Goal: Information Seeking & Learning: Learn about a topic

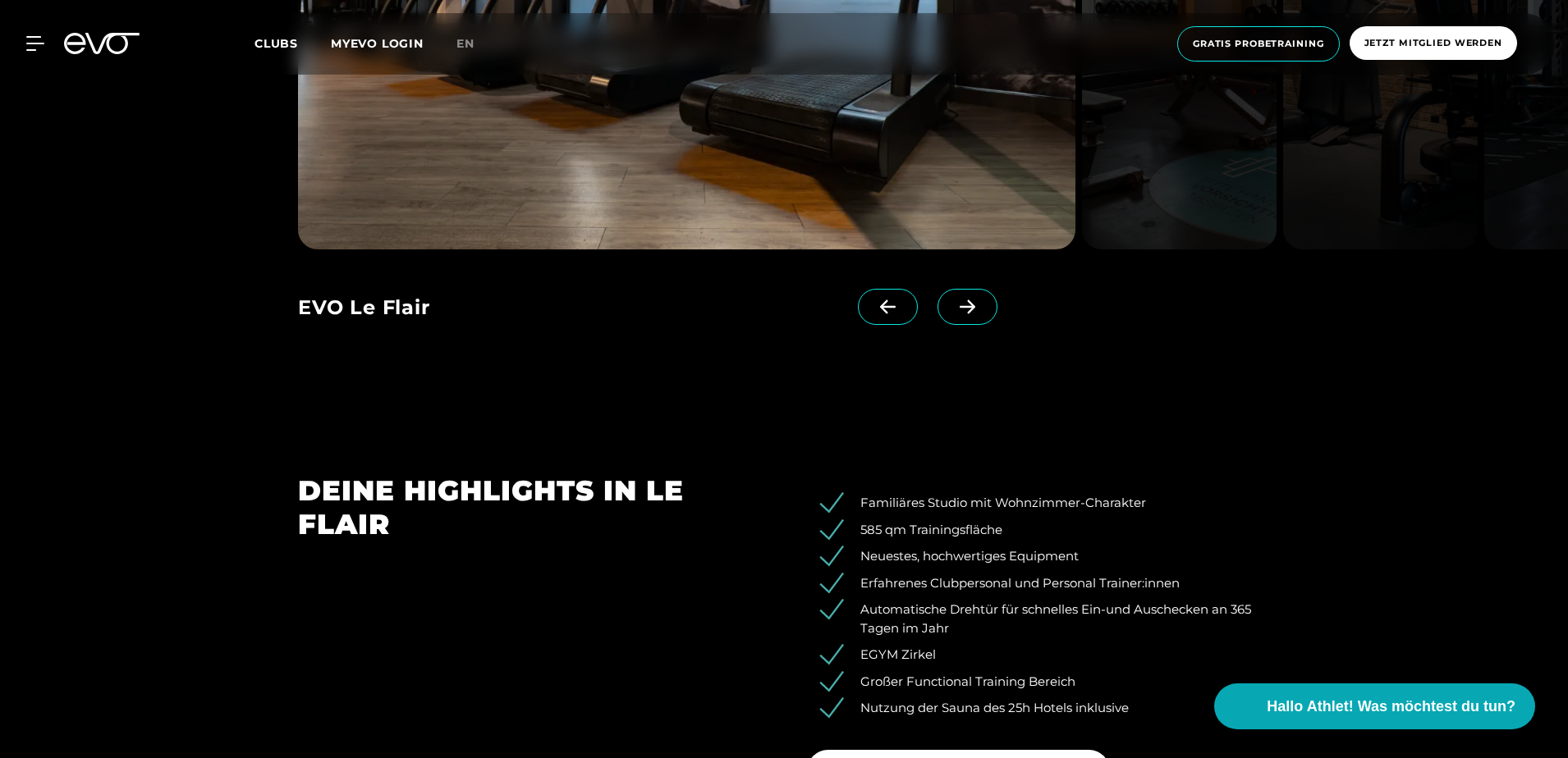
scroll to position [2298, 0]
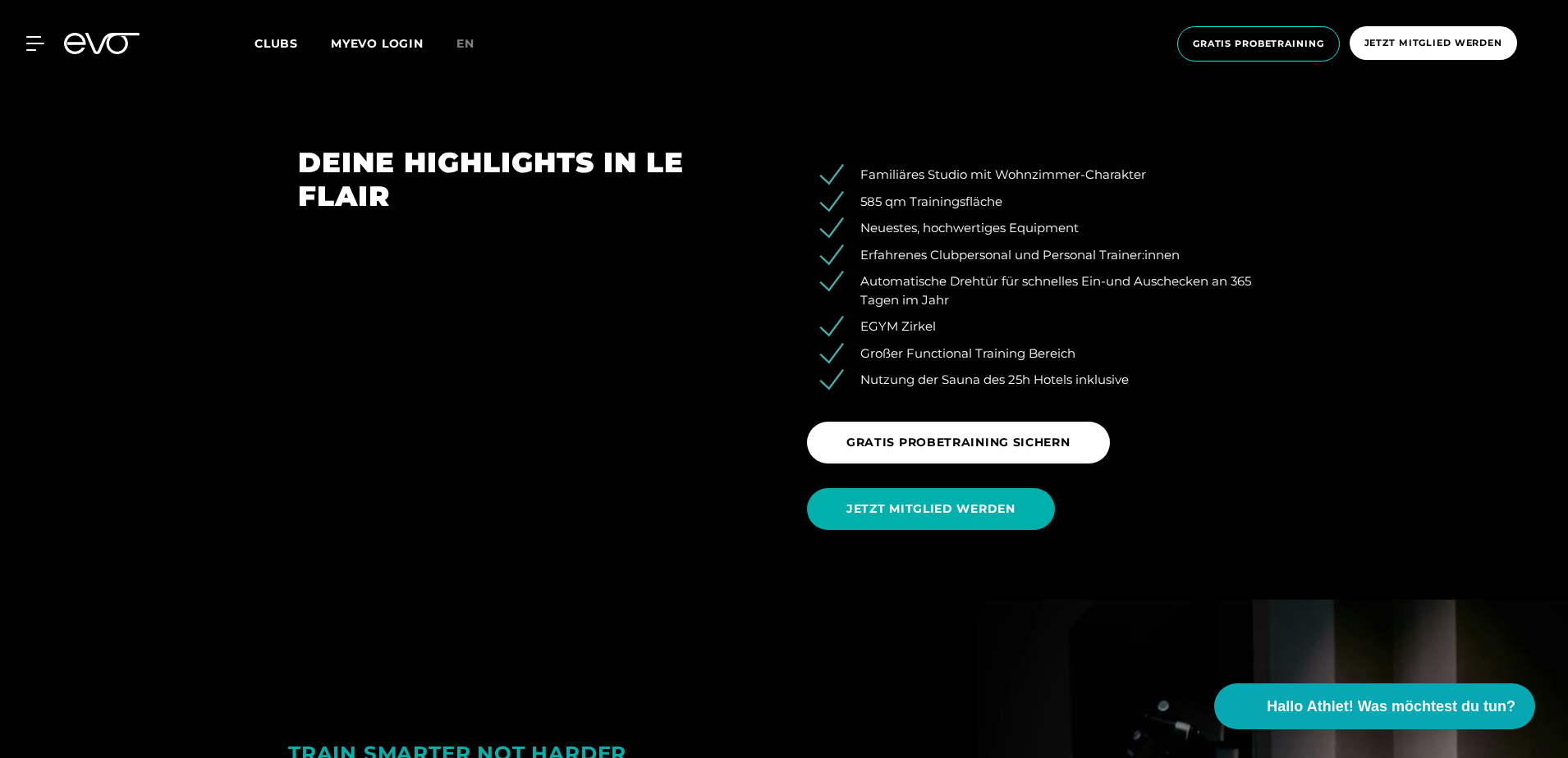
click at [16, 32] on div "MyEVO Login Über EVO Mitgliedschaften Probetraining TAGESPASS EVO Studios [GEOG…" at bounding box center [784, 44] width 1561 height 62
click at [46, 38] on div "MyEVO Login Über EVO Mitgliedschaften Probetraining TAGESPASS EVO Studios [GEOG…" at bounding box center [25, 43] width 57 height 15
click at [29, 39] on icon at bounding box center [38, 43] width 23 height 15
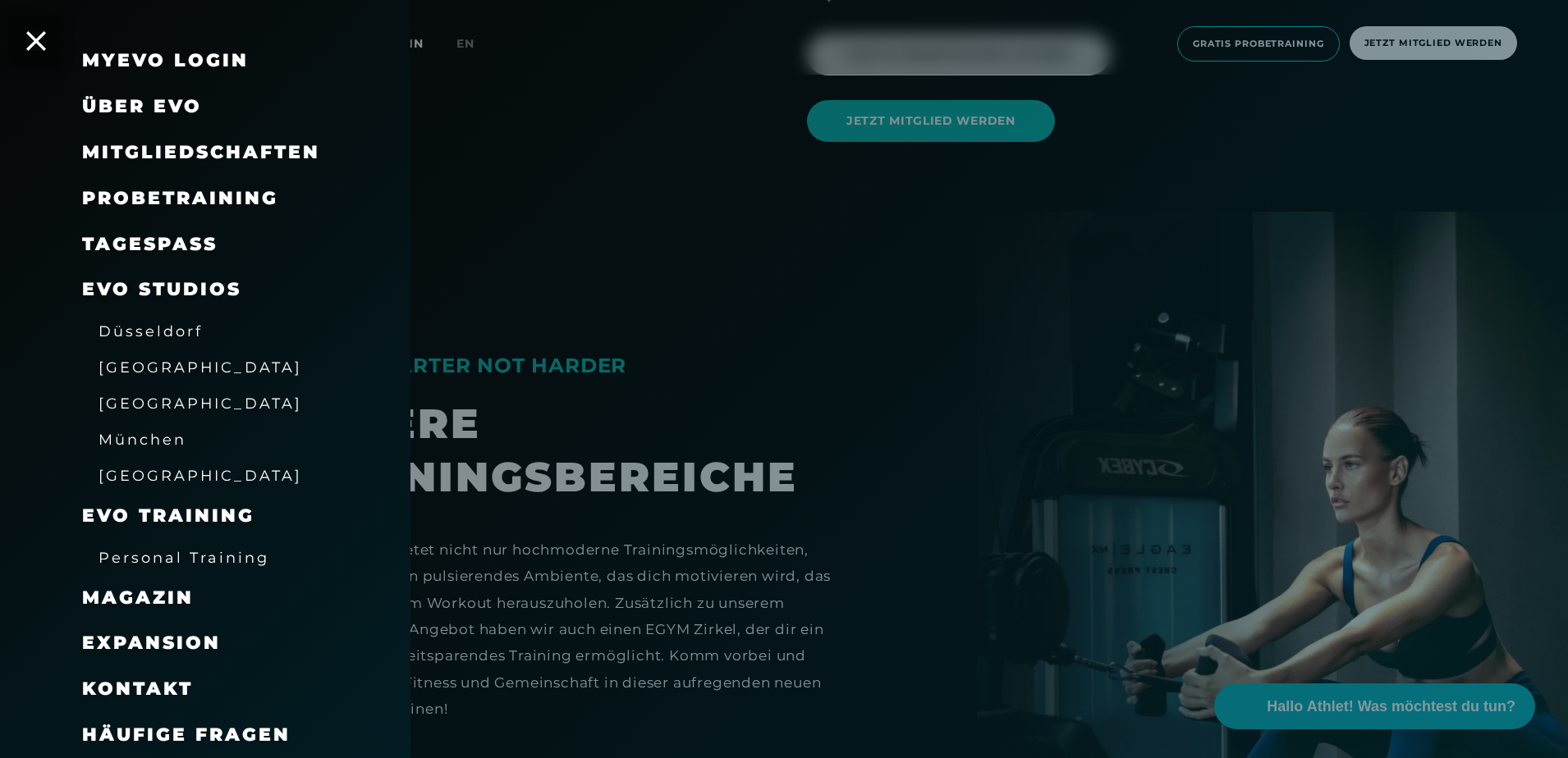
scroll to position [2708, 0]
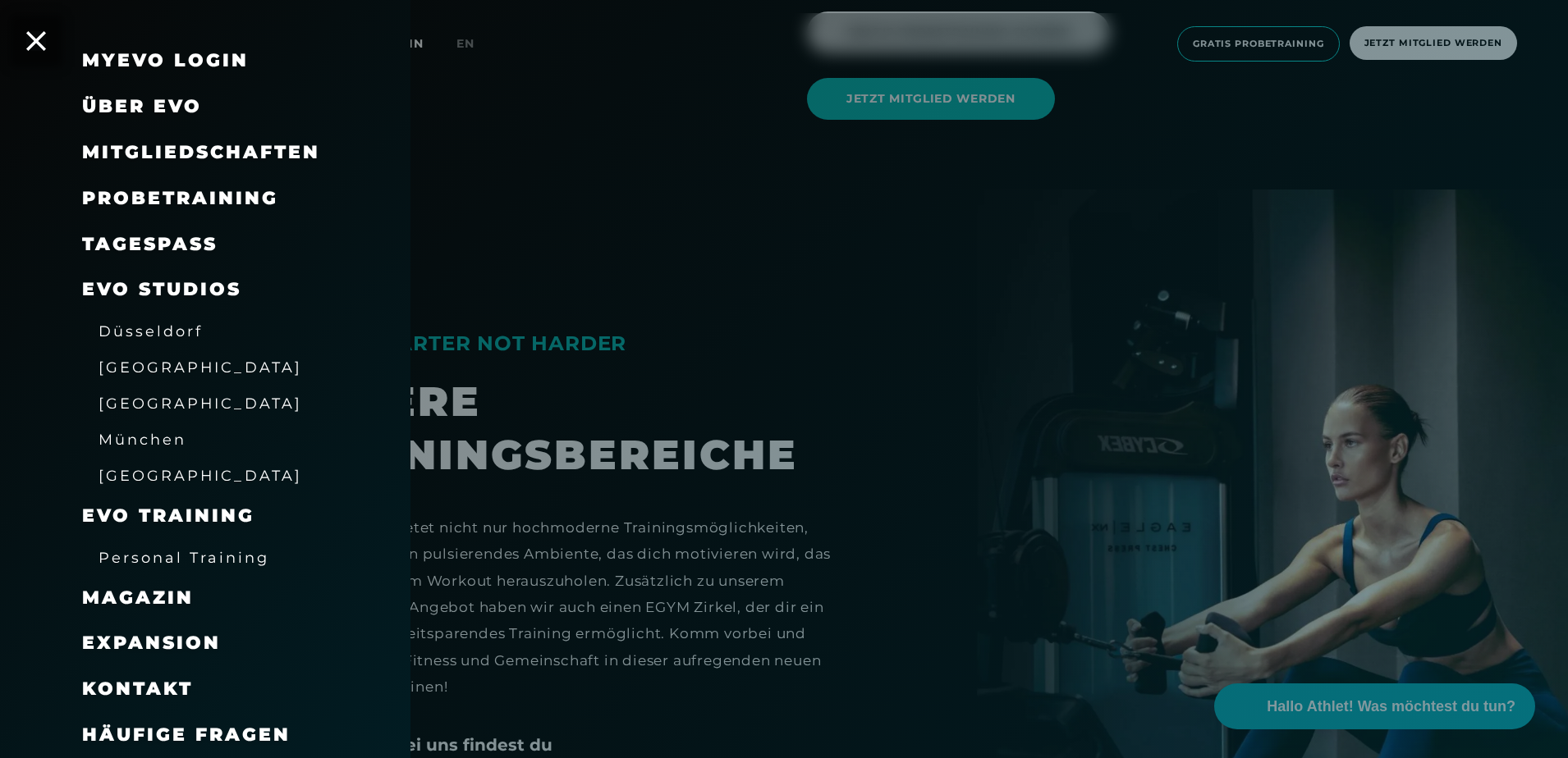
click at [131, 327] on span "Düsseldorf" at bounding box center [150, 331] width 104 height 17
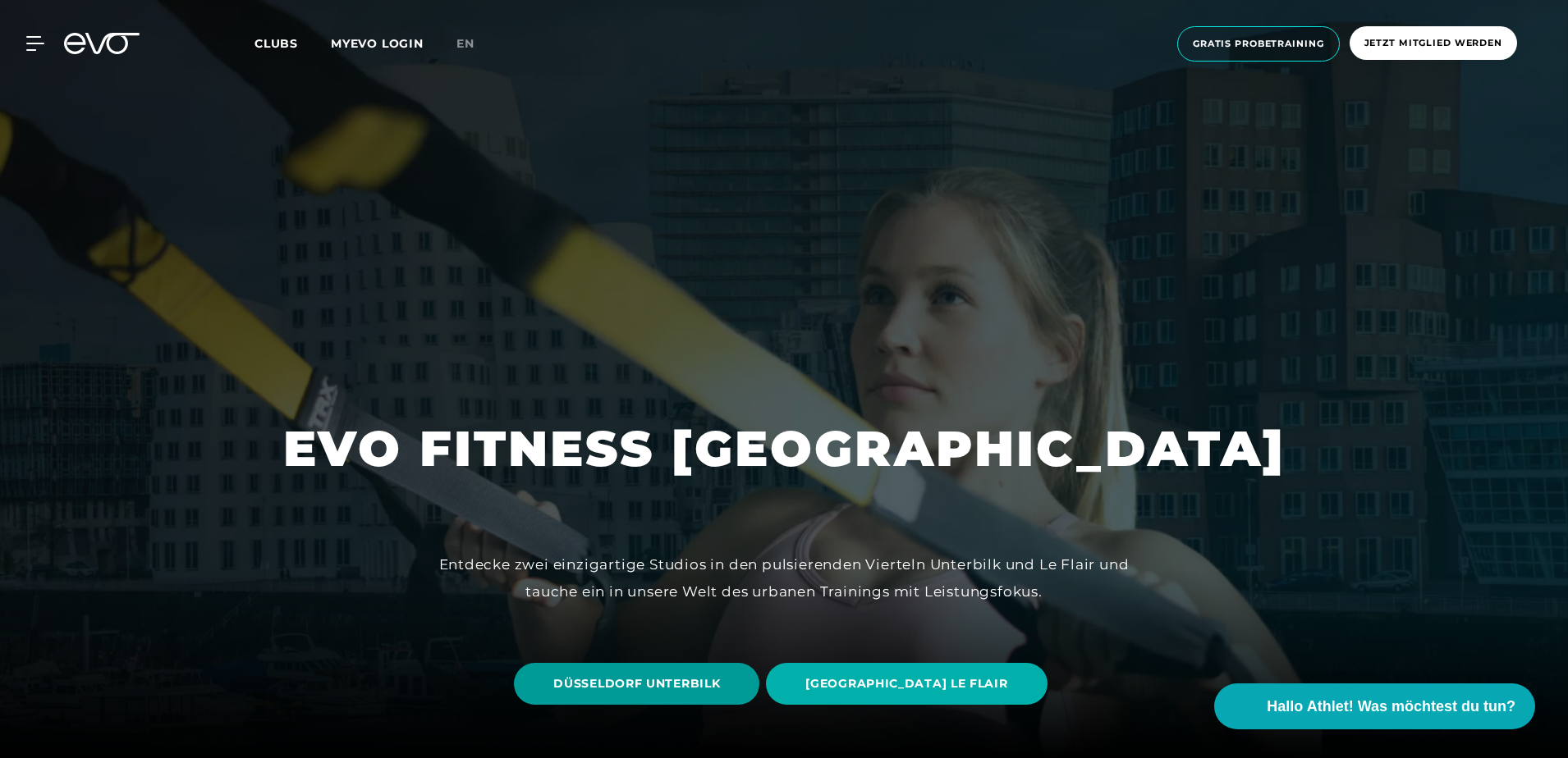
click at [713, 683] on span "DÜSSELDORF UNTERBILK" at bounding box center [637, 684] width 167 height 17
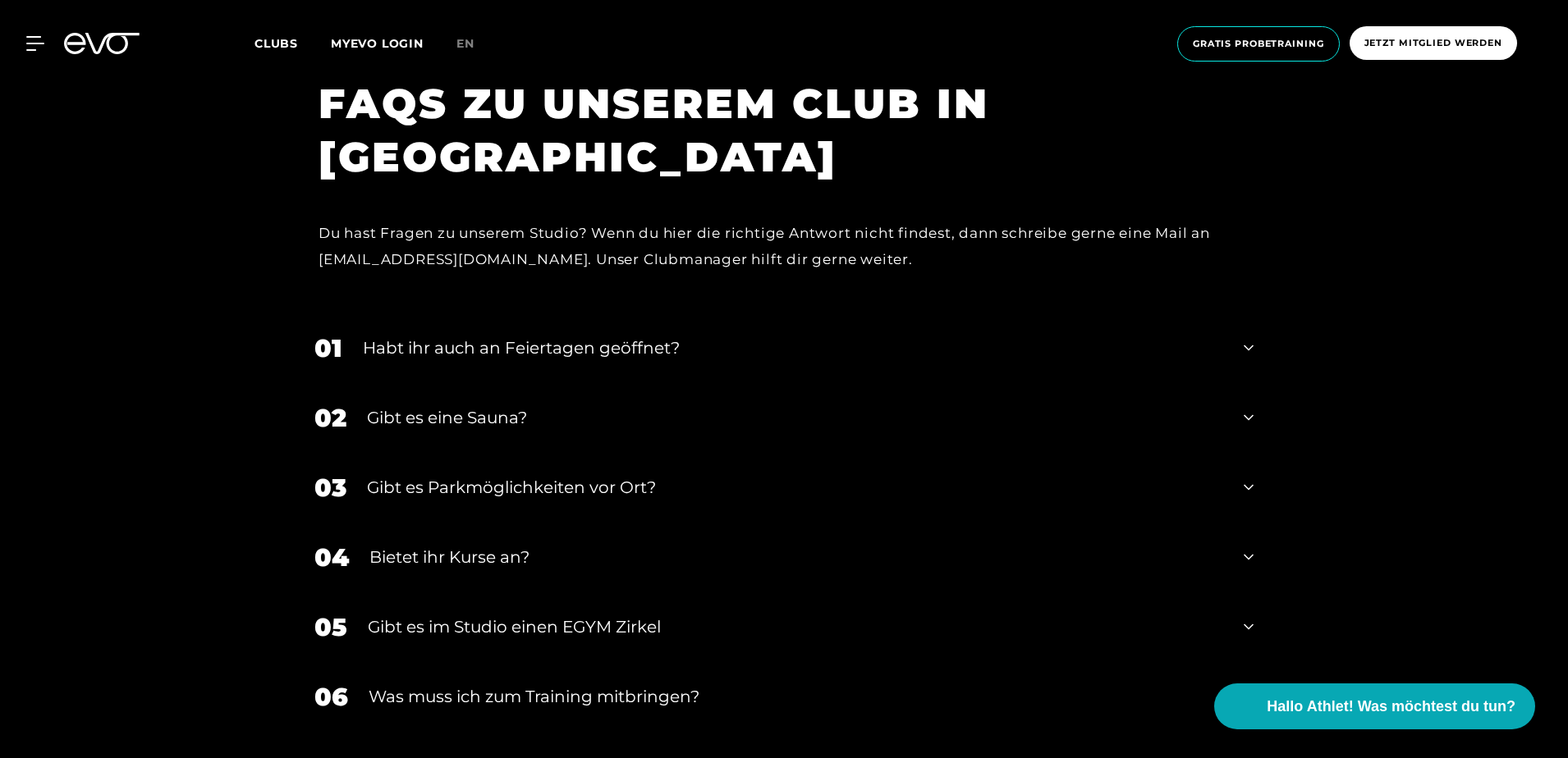
scroll to position [6156, 0]
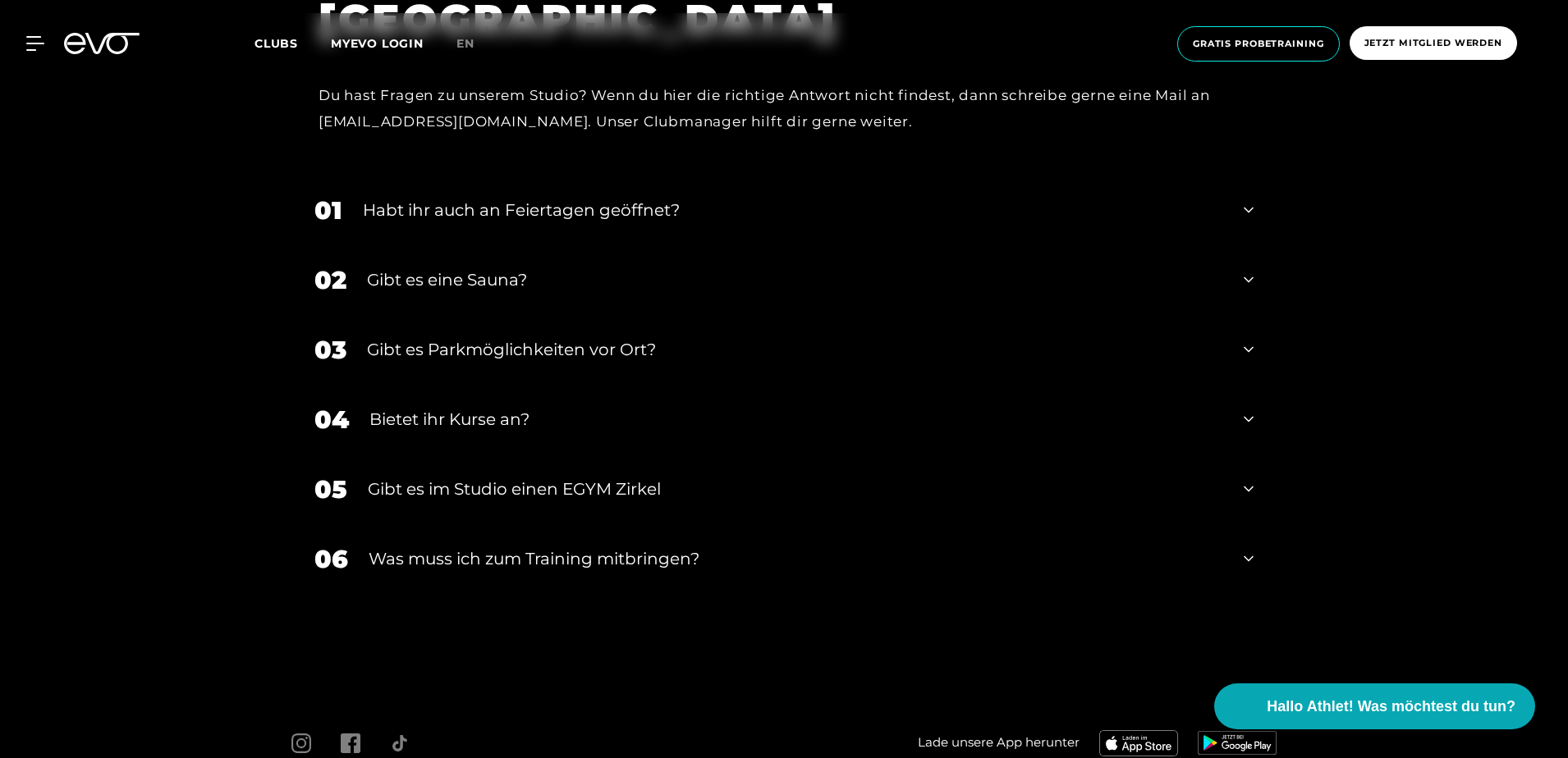
click at [459, 419] on div "Bietet ihr Kurse an?" at bounding box center [797, 419] width 854 height 24
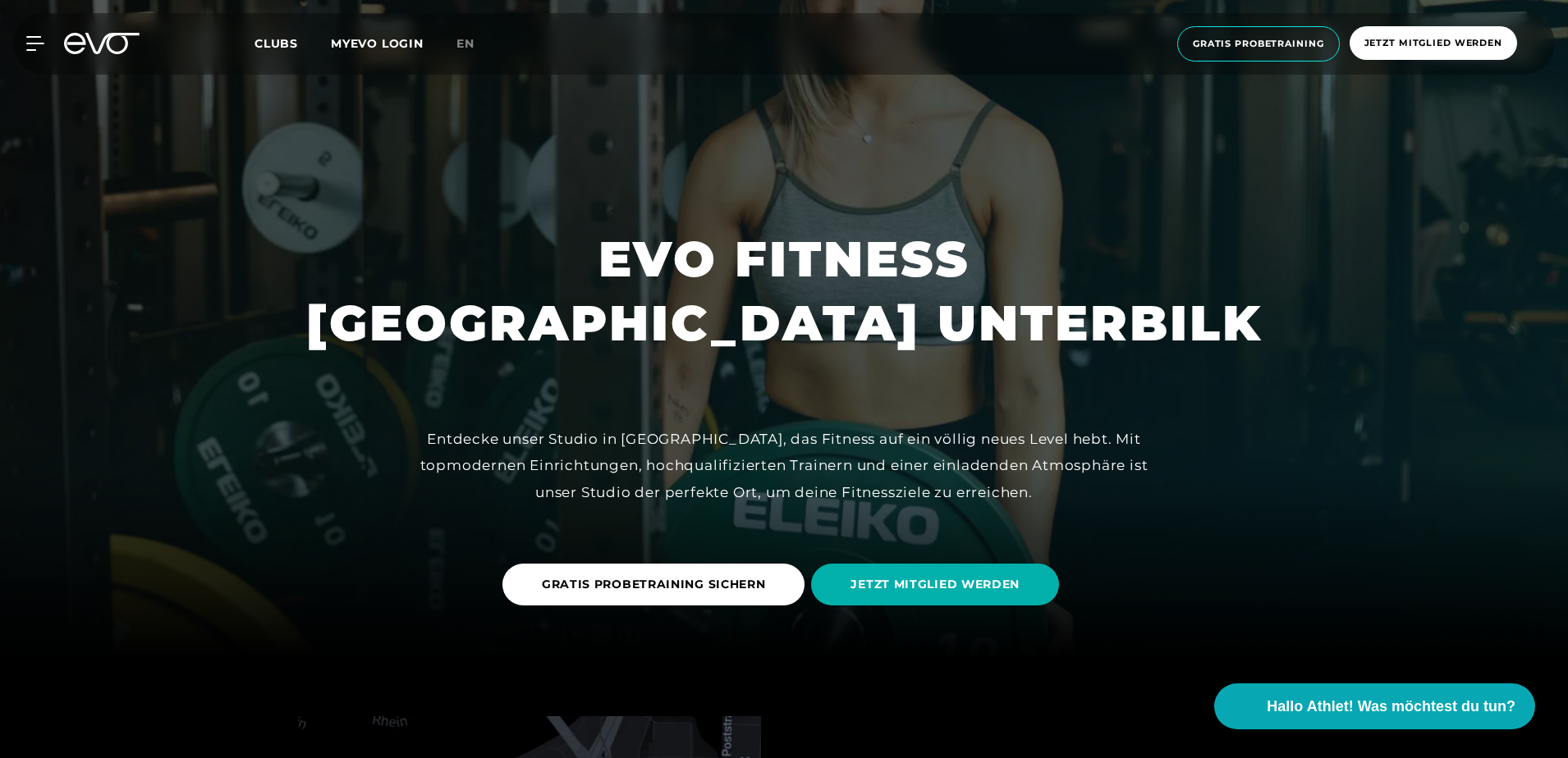
scroll to position [0, 0]
